Goal: Transaction & Acquisition: Download file/media

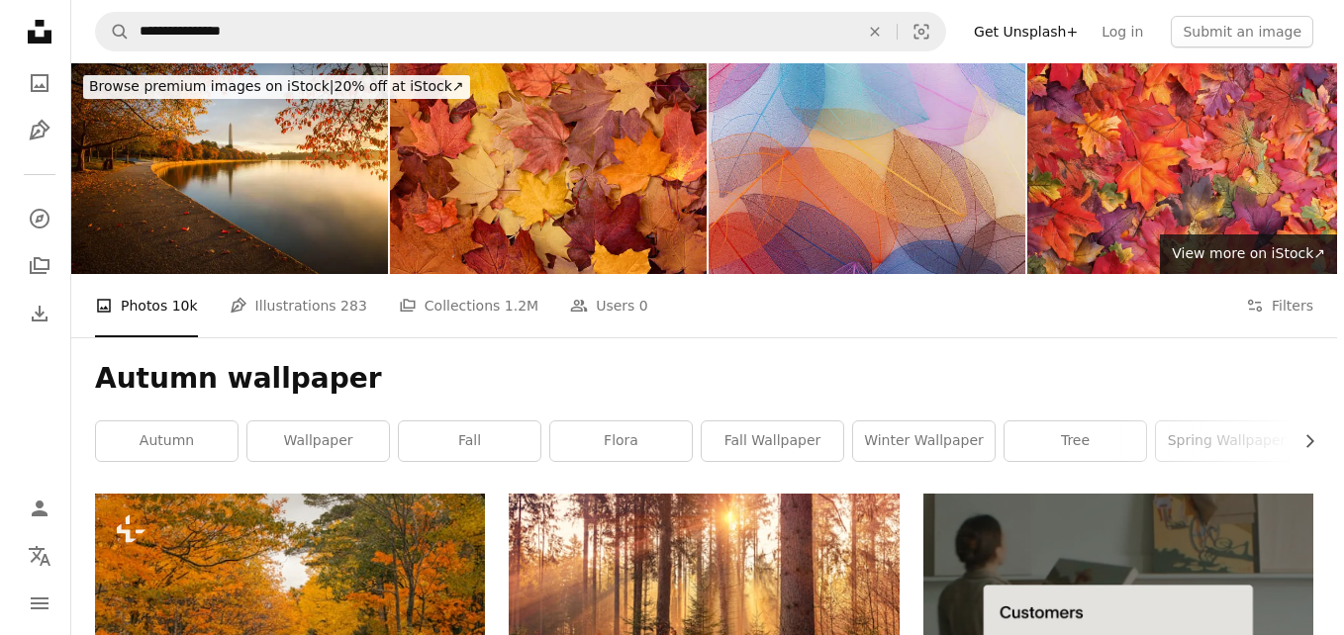
scroll to position [14717, 0]
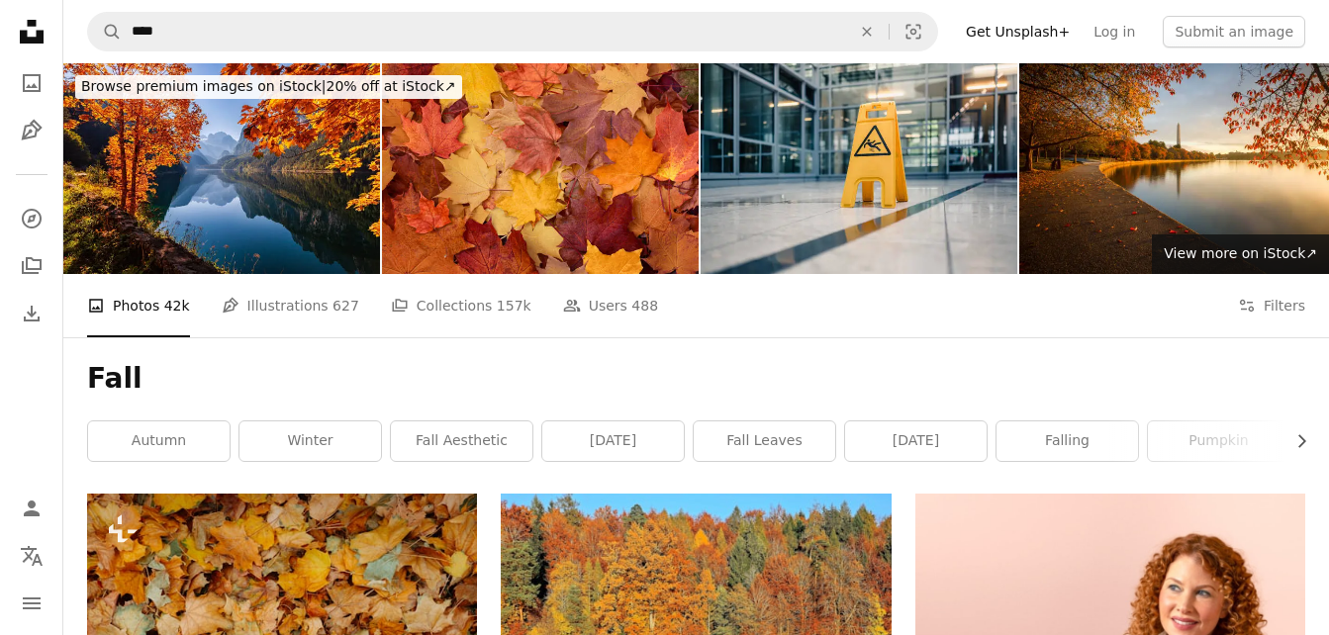
scroll to position [1544, 0]
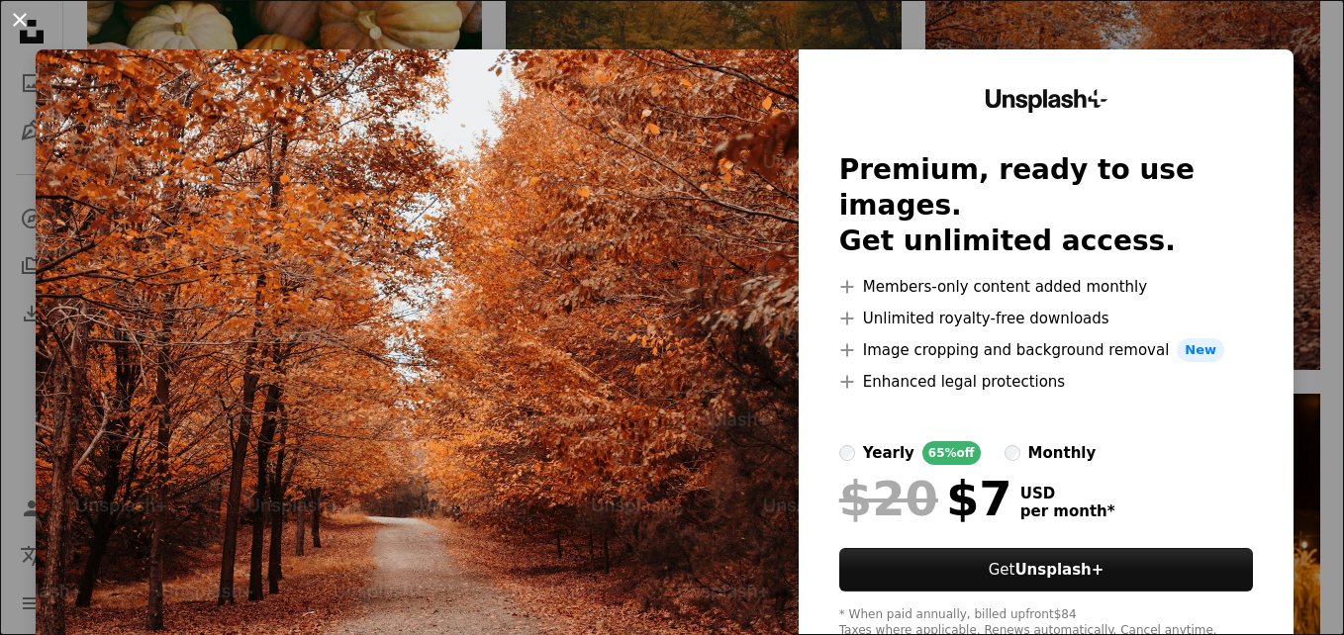
click at [19, 11] on button "An X shape" at bounding box center [20, 20] width 24 height 24
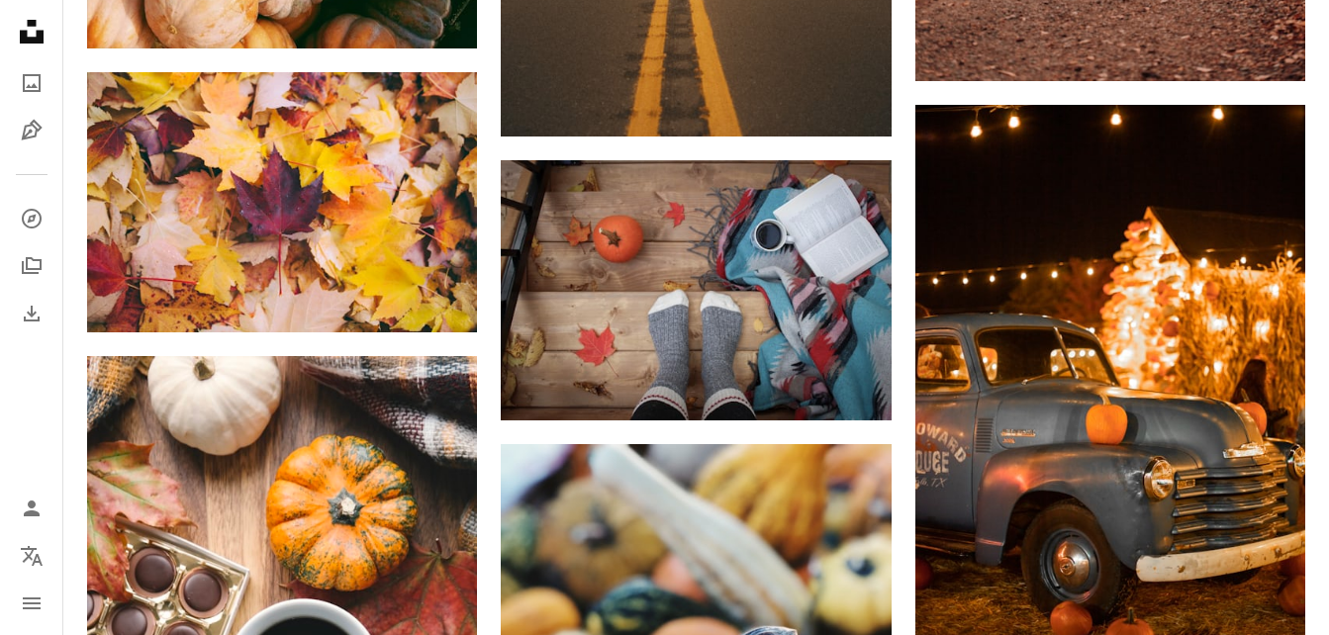
scroll to position [1860, 0]
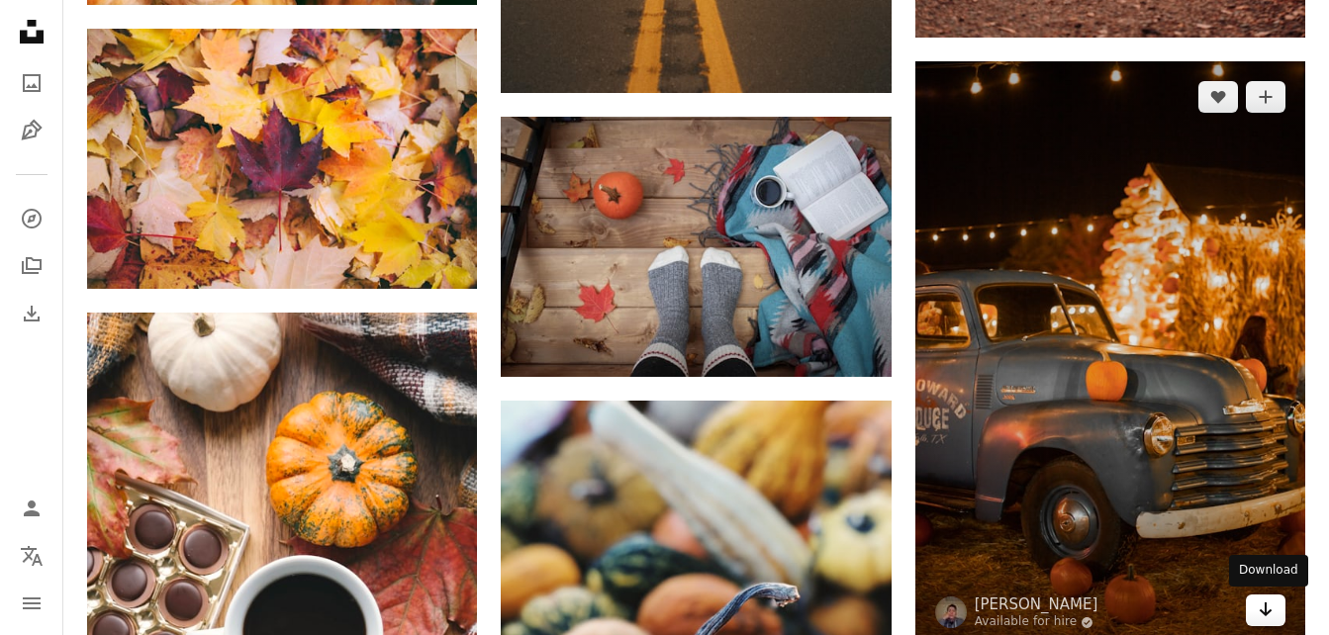
click at [1261, 604] on icon "Arrow pointing down" at bounding box center [1266, 610] width 16 height 24
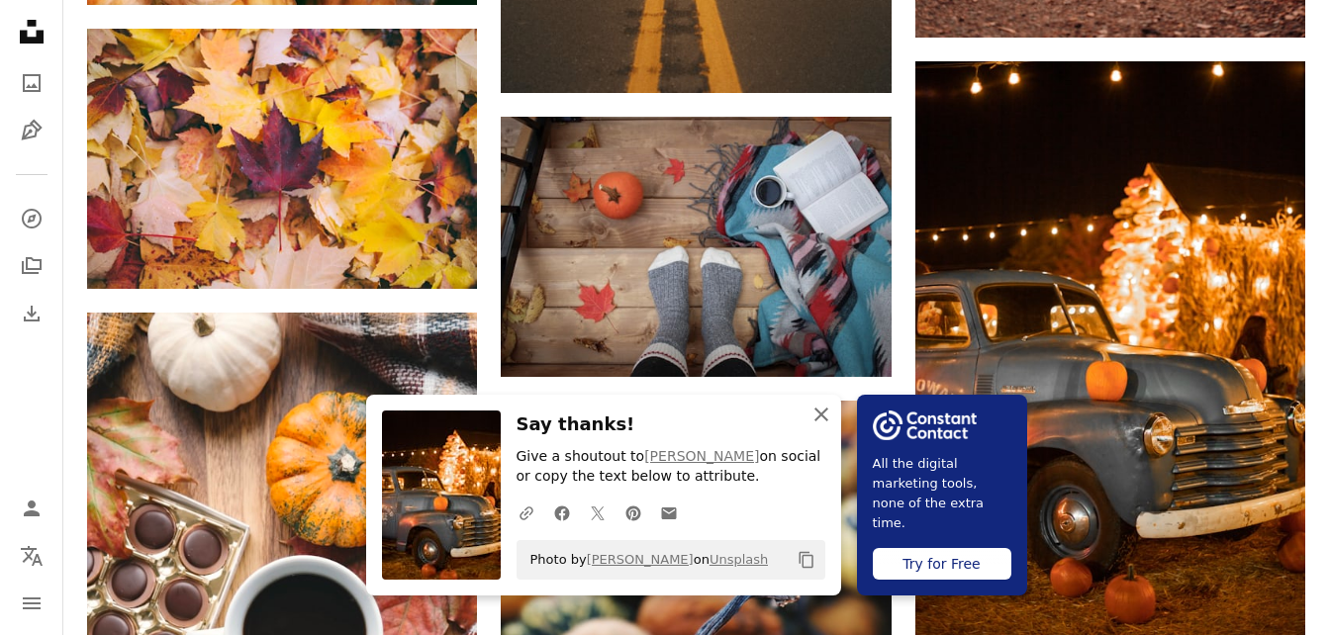
click at [811, 418] on icon "An X shape" at bounding box center [821, 415] width 24 height 24
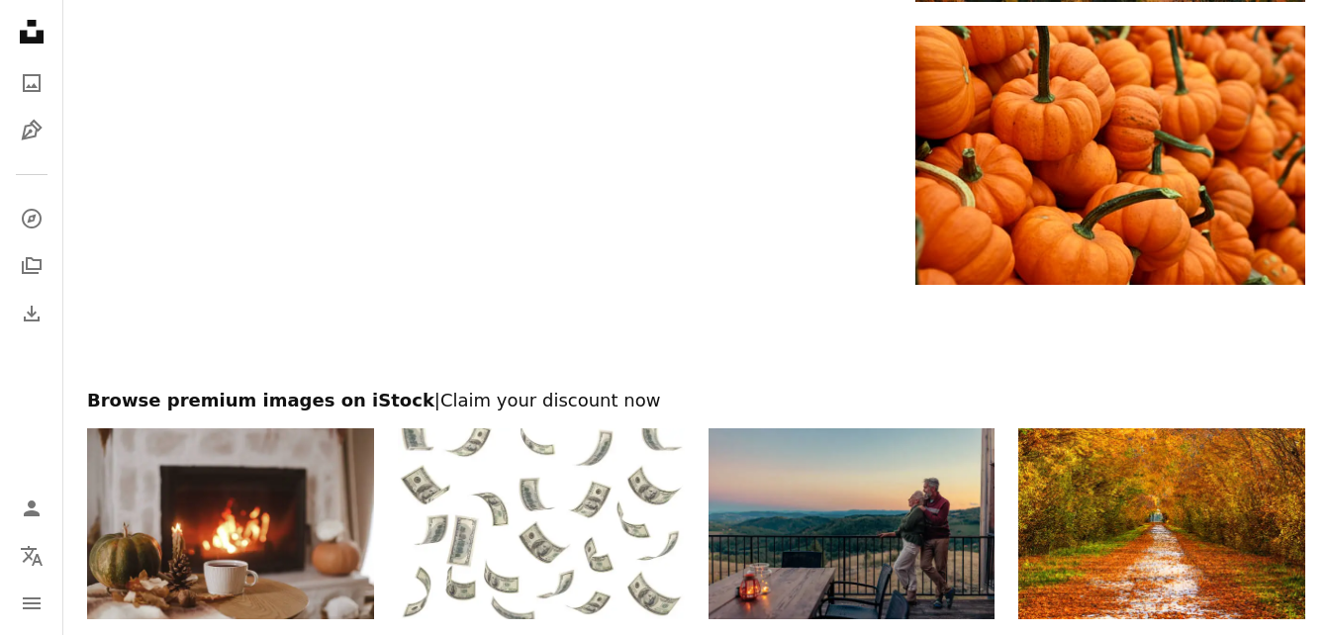
scroll to position [3641, 0]
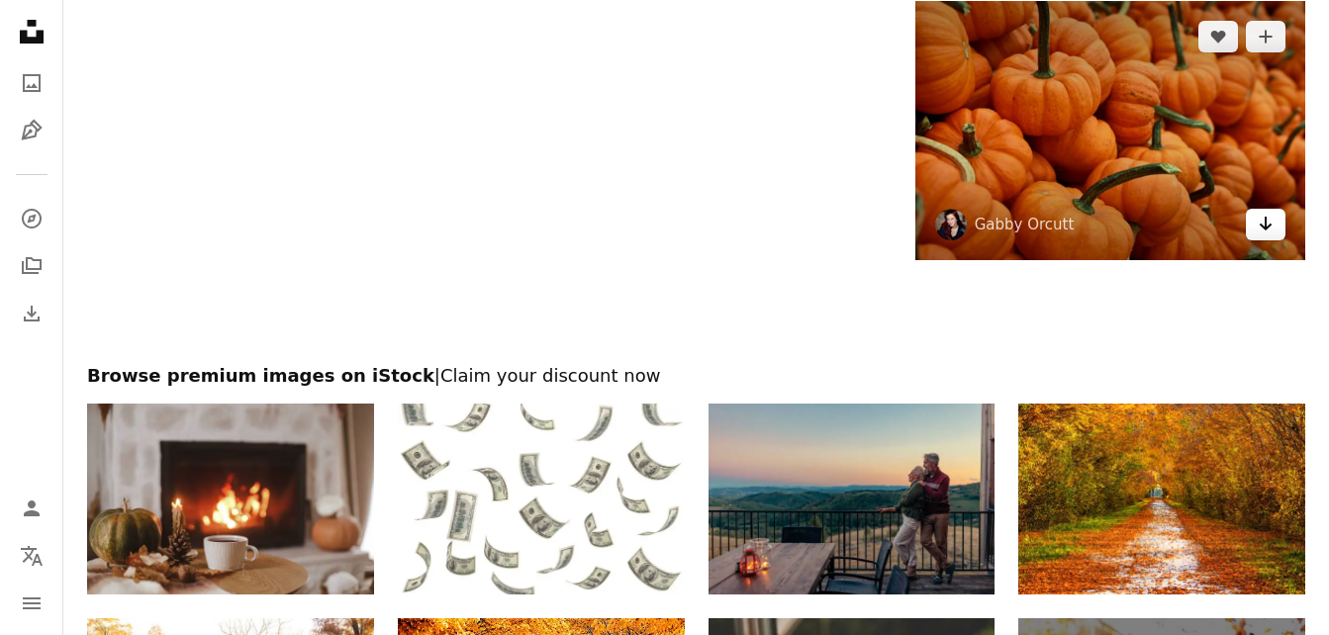
click at [1254, 222] on link "Arrow pointing down" at bounding box center [1266, 225] width 40 height 32
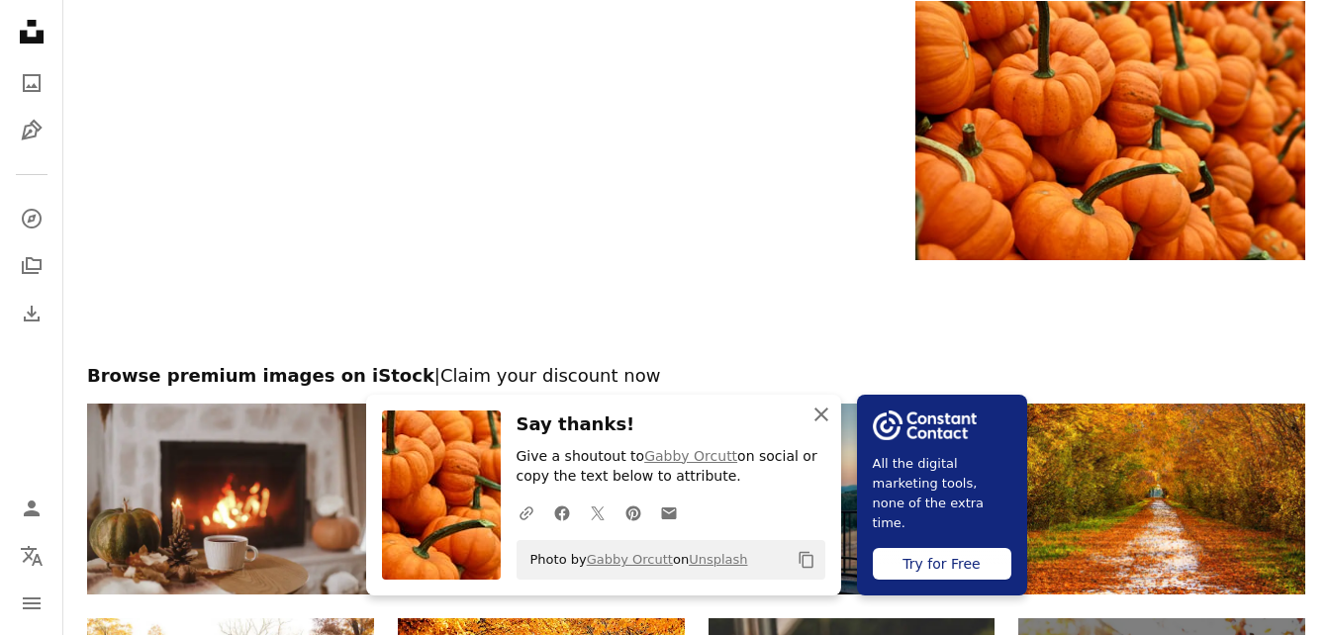
click at [819, 412] on icon "button" at bounding box center [821, 415] width 14 height 14
